Goal: Task Accomplishment & Management: Use online tool/utility

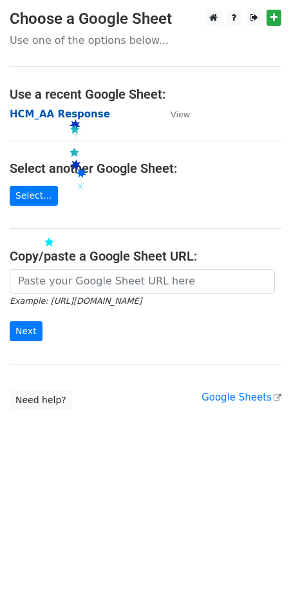
click at [69, 117] on strong "HCM_AA Response" at bounding box center [60, 114] width 101 height 12
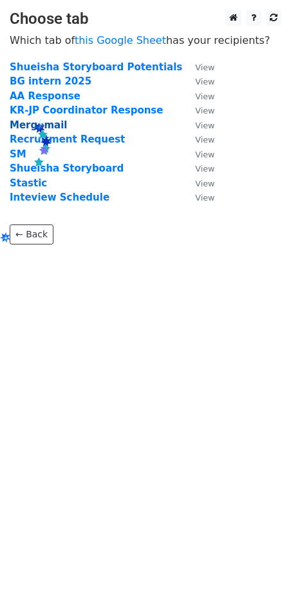
click at [33, 126] on strong "Mergemail" at bounding box center [38, 125] width 57 height 12
click at [49, 127] on strong "Mergemail" at bounding box center [38, 125] width 57 height 12
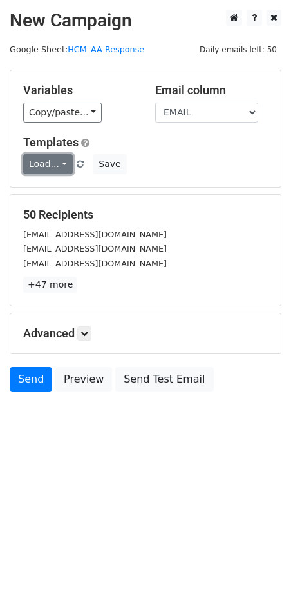
click at [60, 159] on link "Load..." at bounding box center [48, 164] width 50 height 20
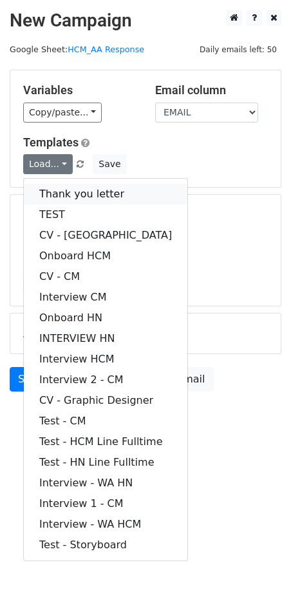
click at [88, 196] on link "Thank you letter" at bounding box center [106, 194] width 164 height 21
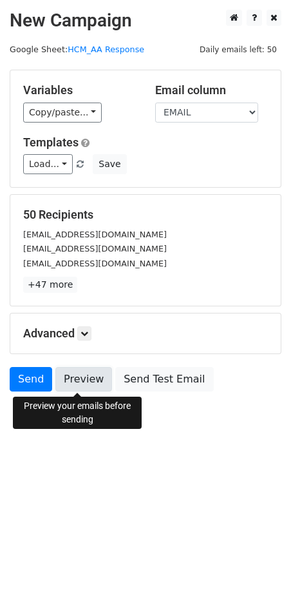
click at [78, 384] on link "Preview" at bounding box center [83, 379] width 57 height 25
click at [89, 382] on link "Preview" at bounding box center [83, 379] width 57 height 25
click at [70, 385] on link "Preview" at bounding box center [83, 379] width 57 height 25
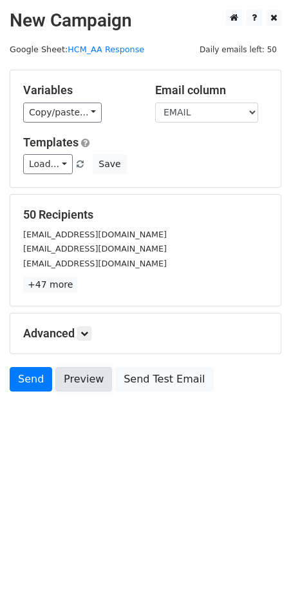
click at [70, 385] on link "Preview" at bounding box center [83, 379] width 57 height 25
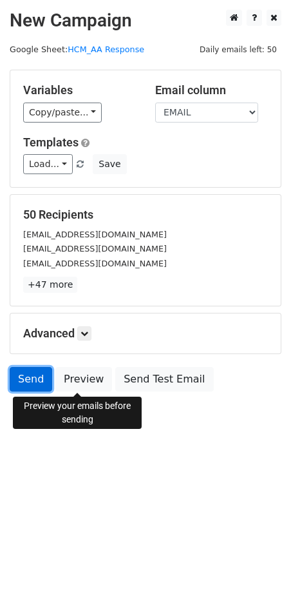
click at [22, 378] on link "Send" at bounding box center [31, 379] width 43 height 25
